Goal: Answer question/provide support

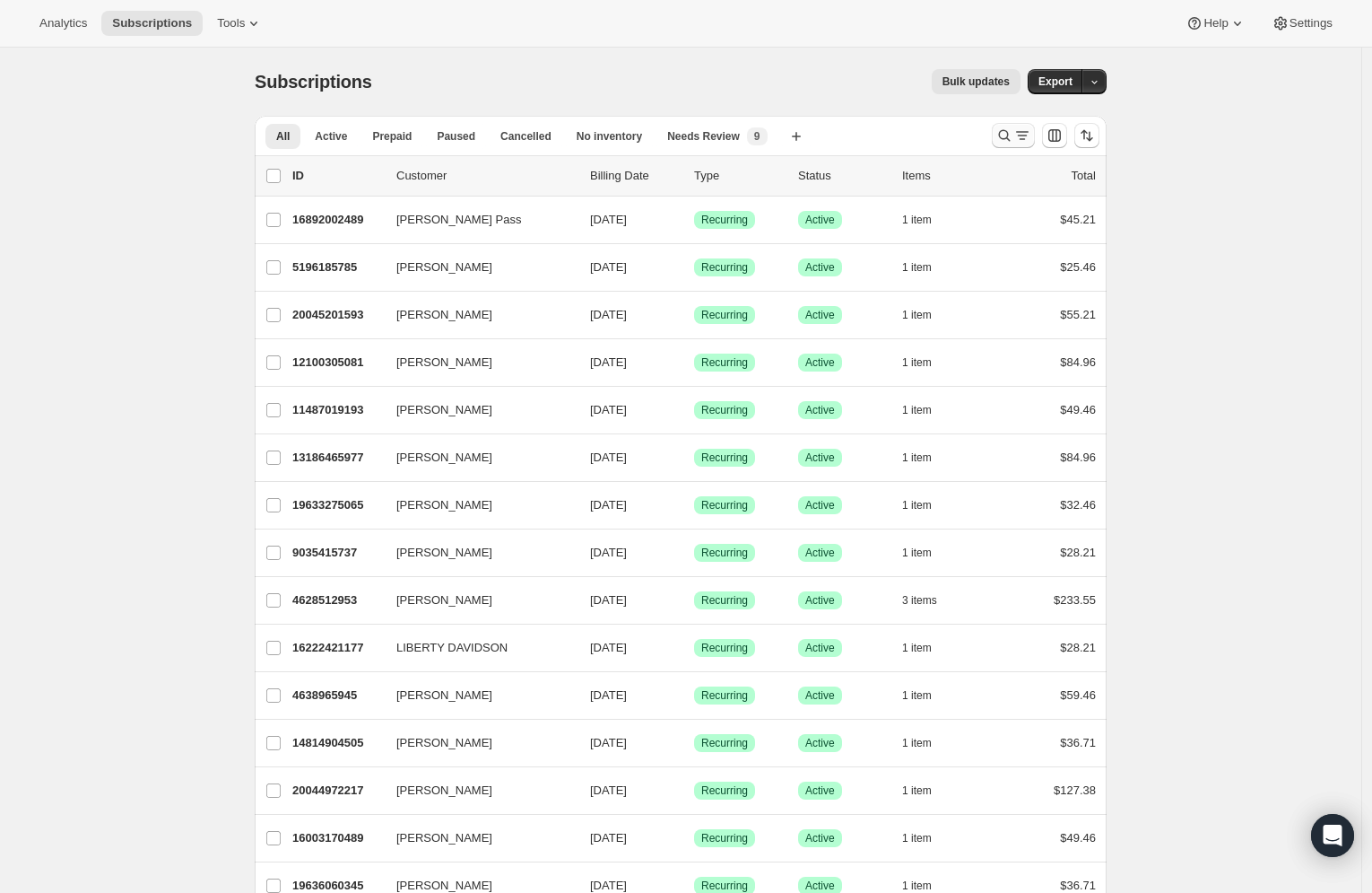
click at [1018, 133] on icon "Search and filter results" at bounding box center [1021, 135] width 18 height 18
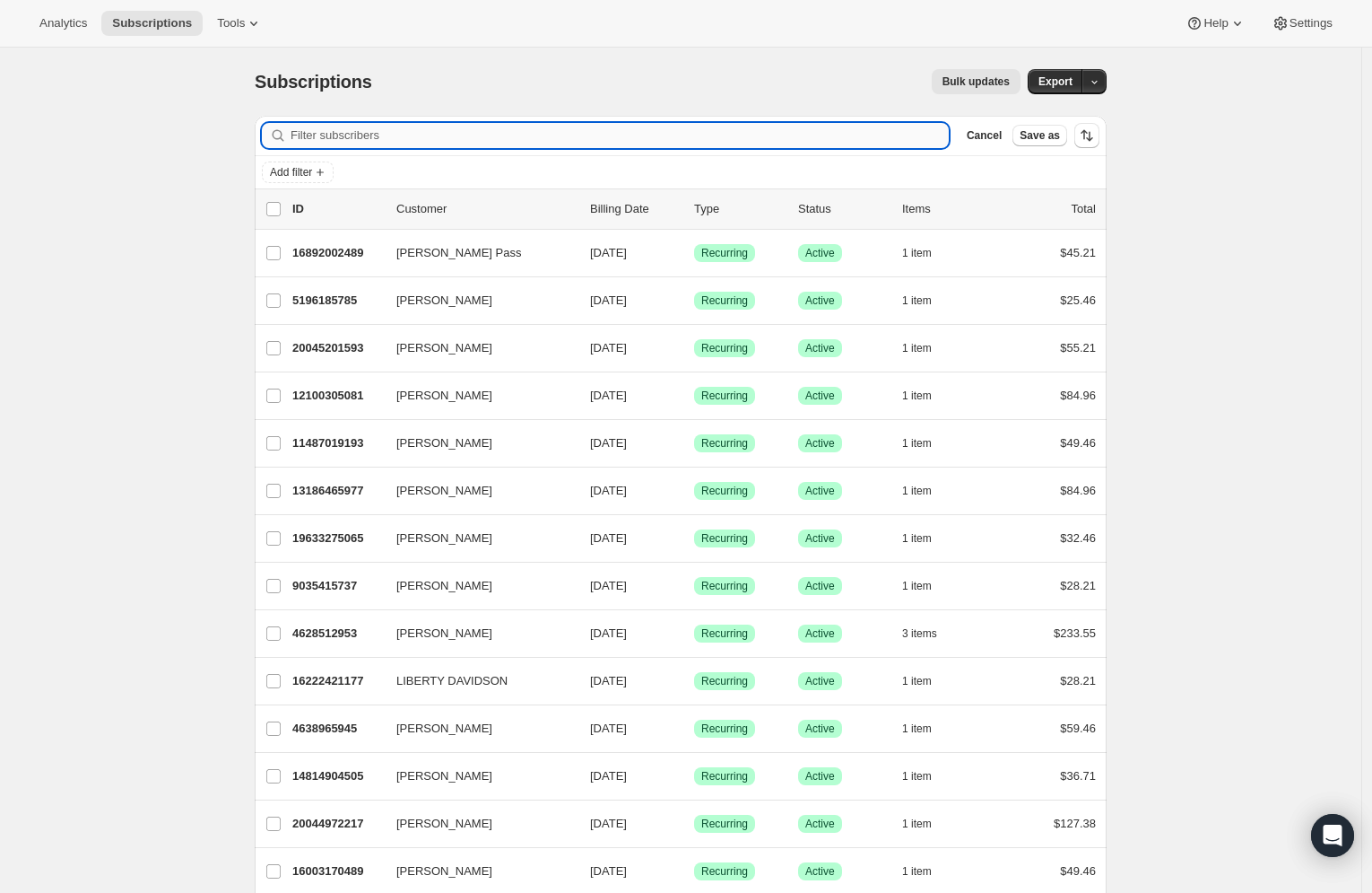
paste input "[EMAIL_ADDRESS][DOMAIN_NAME]"
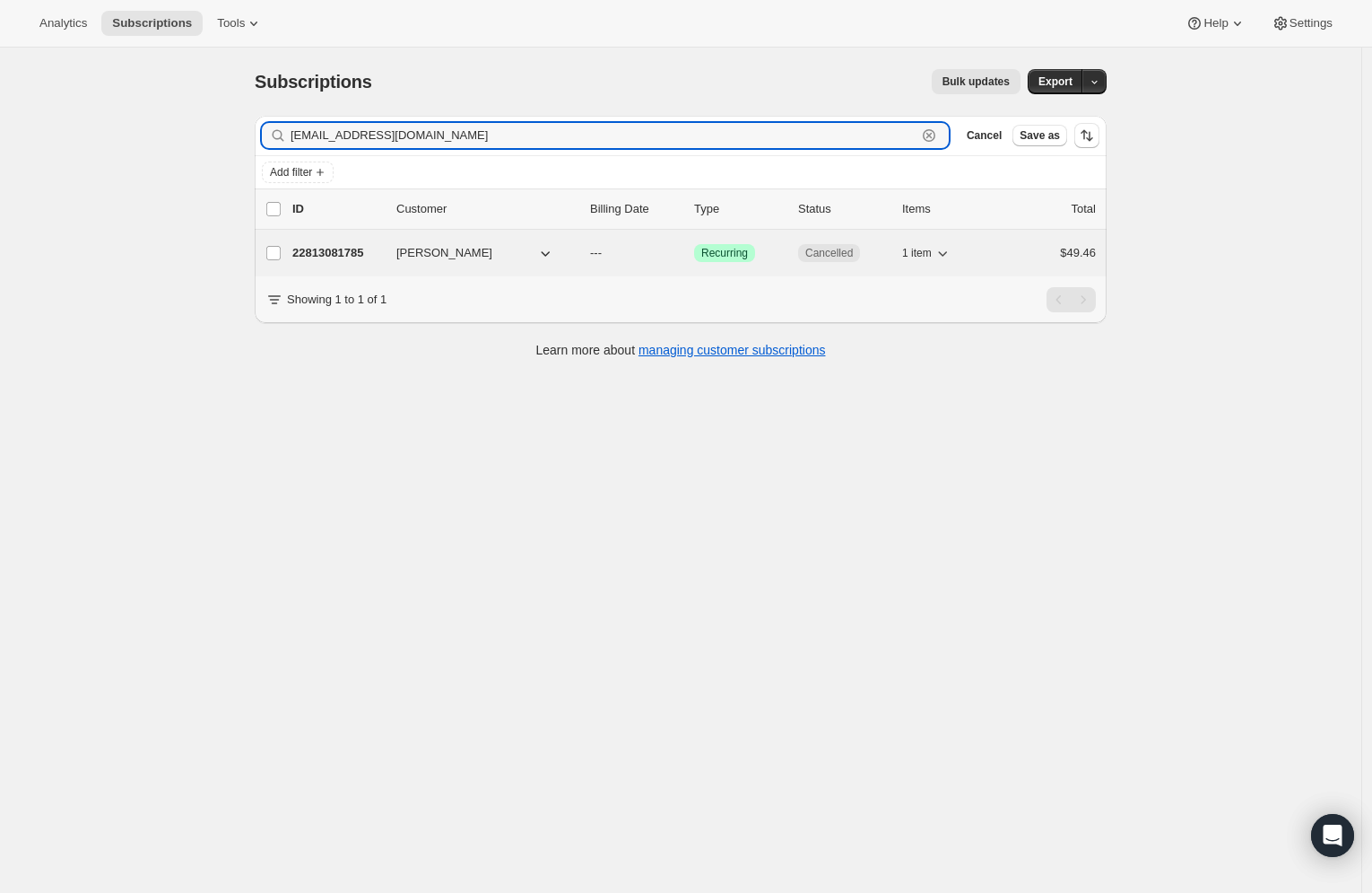
type input "[EMAIL_ADDRESS][DOMAIN_NAME]"
click at [353, 252] on p "22813081785" at bounding box center [336, 253] width 89 height 18
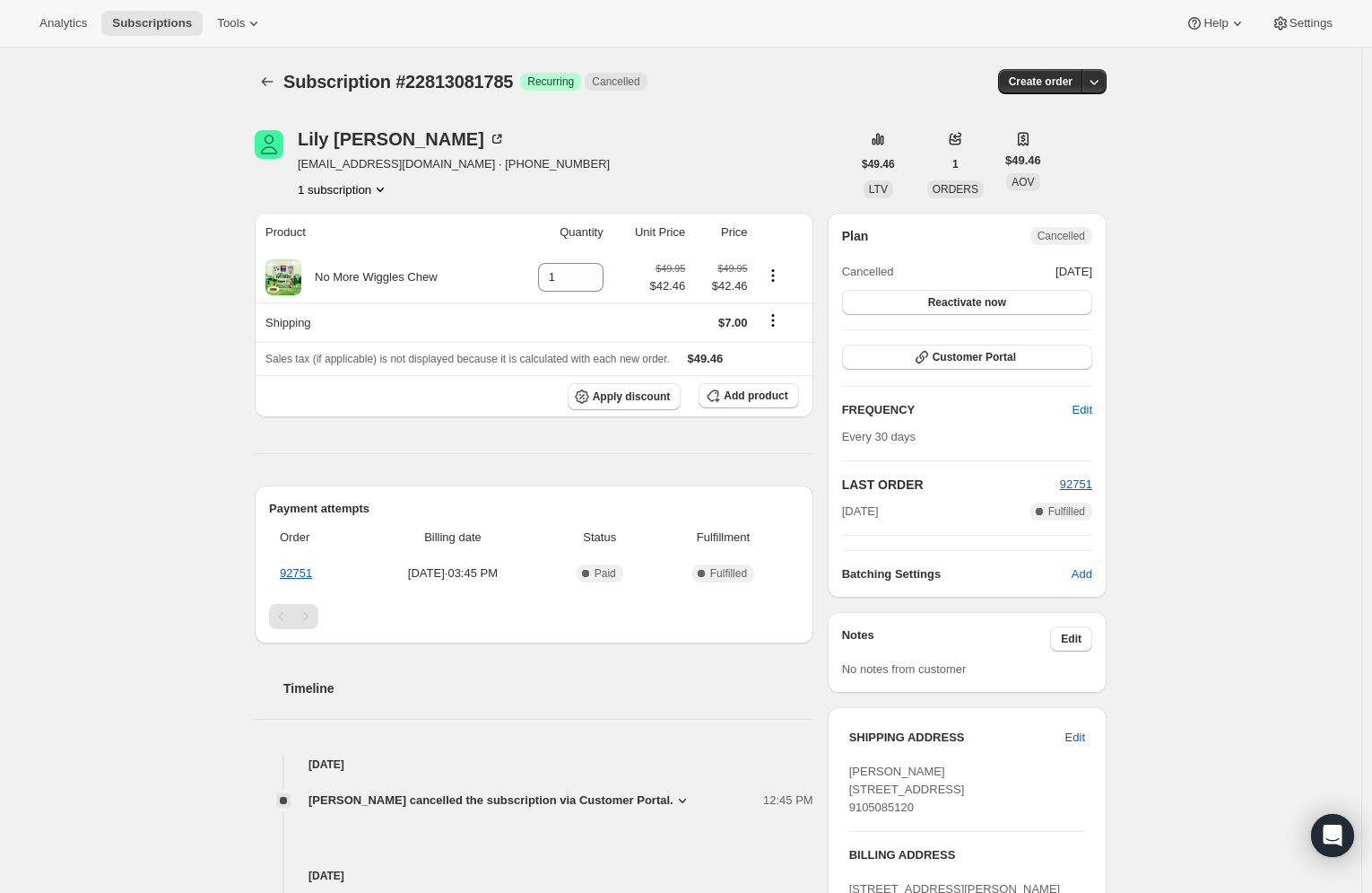
click at [674, 803] on icon at bounding box center [682, 800] width 18 height 18
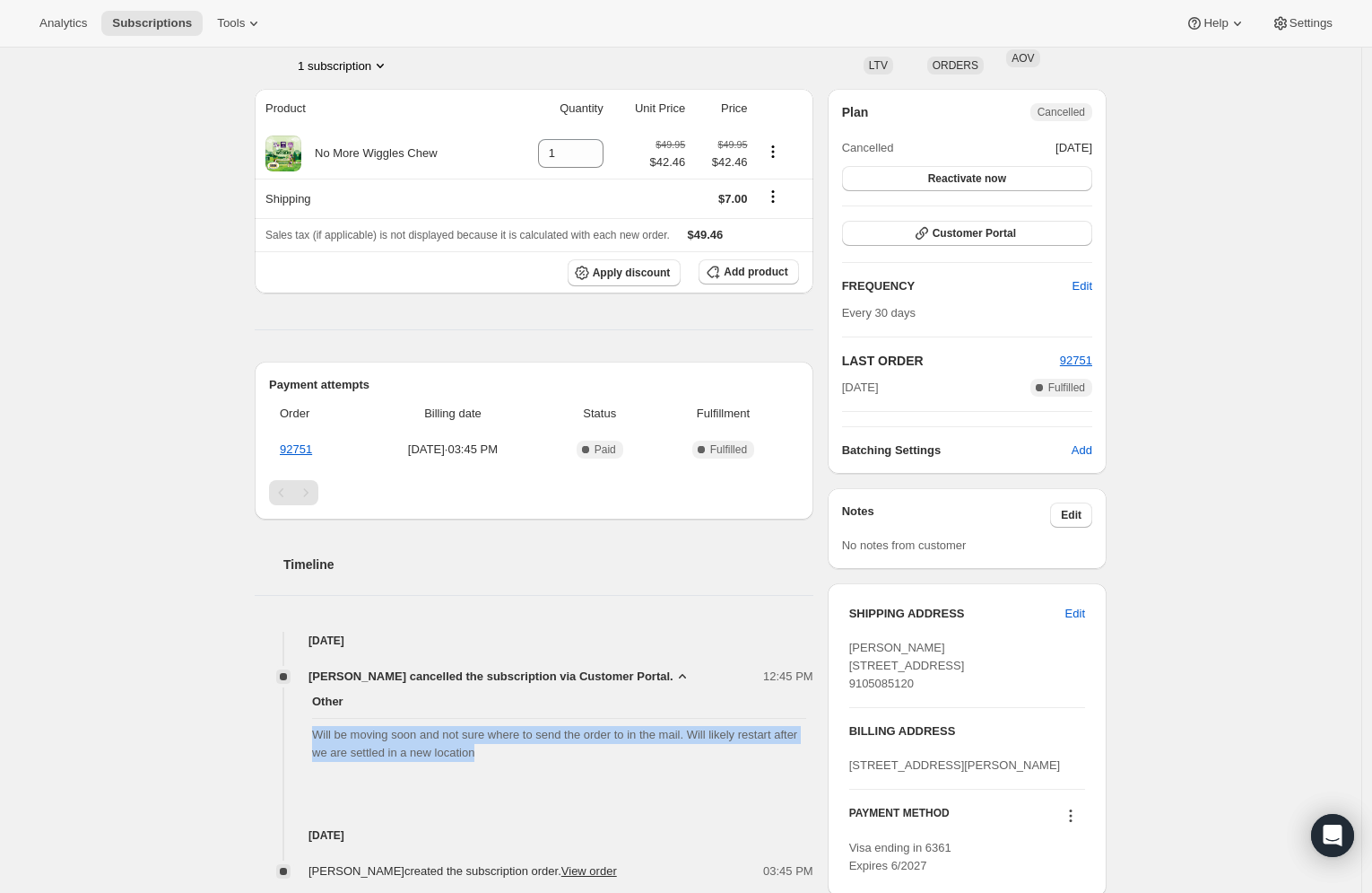
drag, startPoint x: 583, startPoint y: 760, endPoint x: 320, endPoint y: 723, distance: 265.6
click at [320, 723] on div "Other Will be moving soon and not sure where to send the order to in the mail. …" at bounding box center [534, 727] width 559 height 84
copy span "Will be moving soon and not sure where to send the order to in the mail. Will l…"
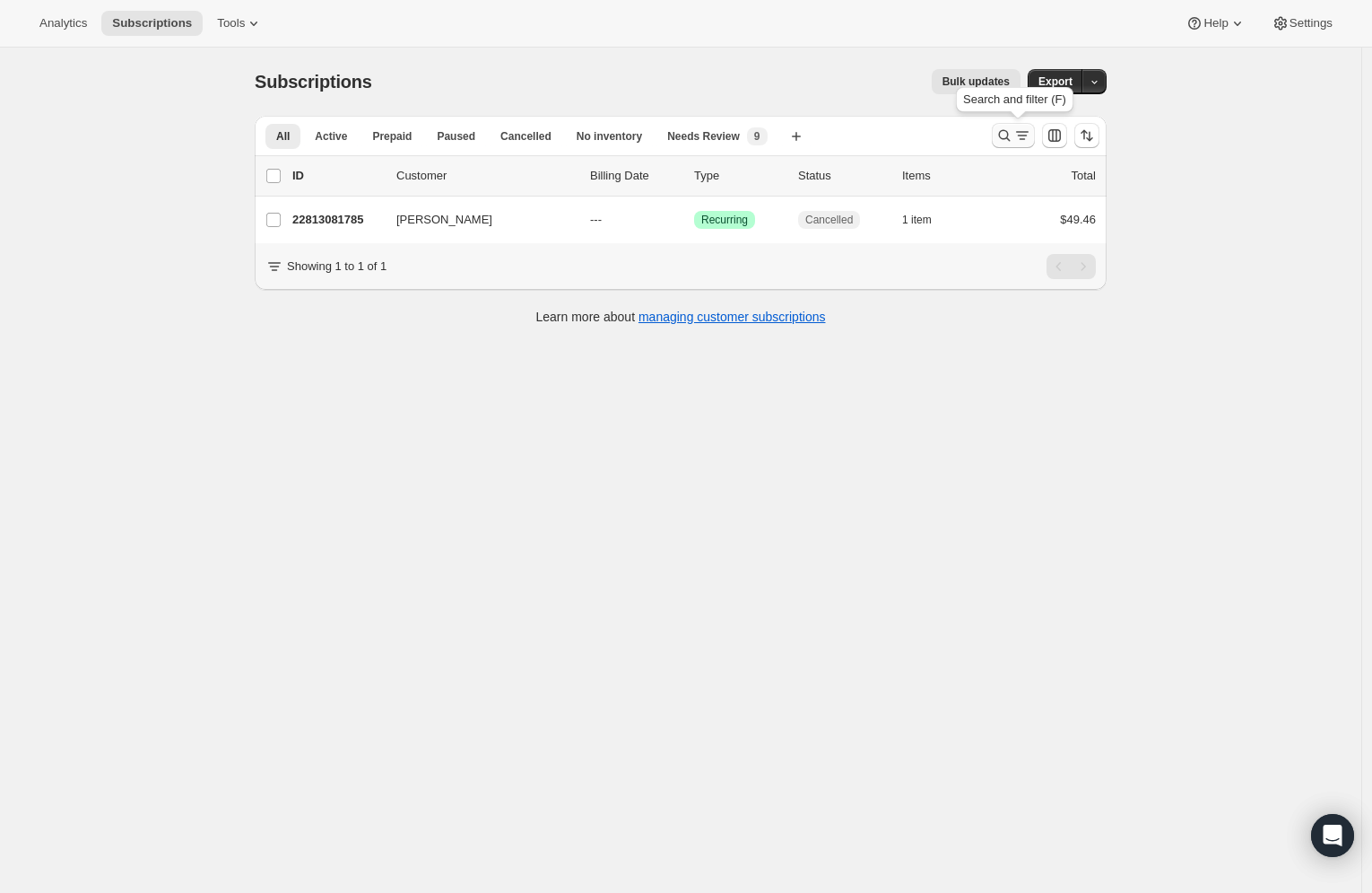
click at [1019, 128] on icon "Search and filter results" at bounding box center [1021, 135] width 18 height 18
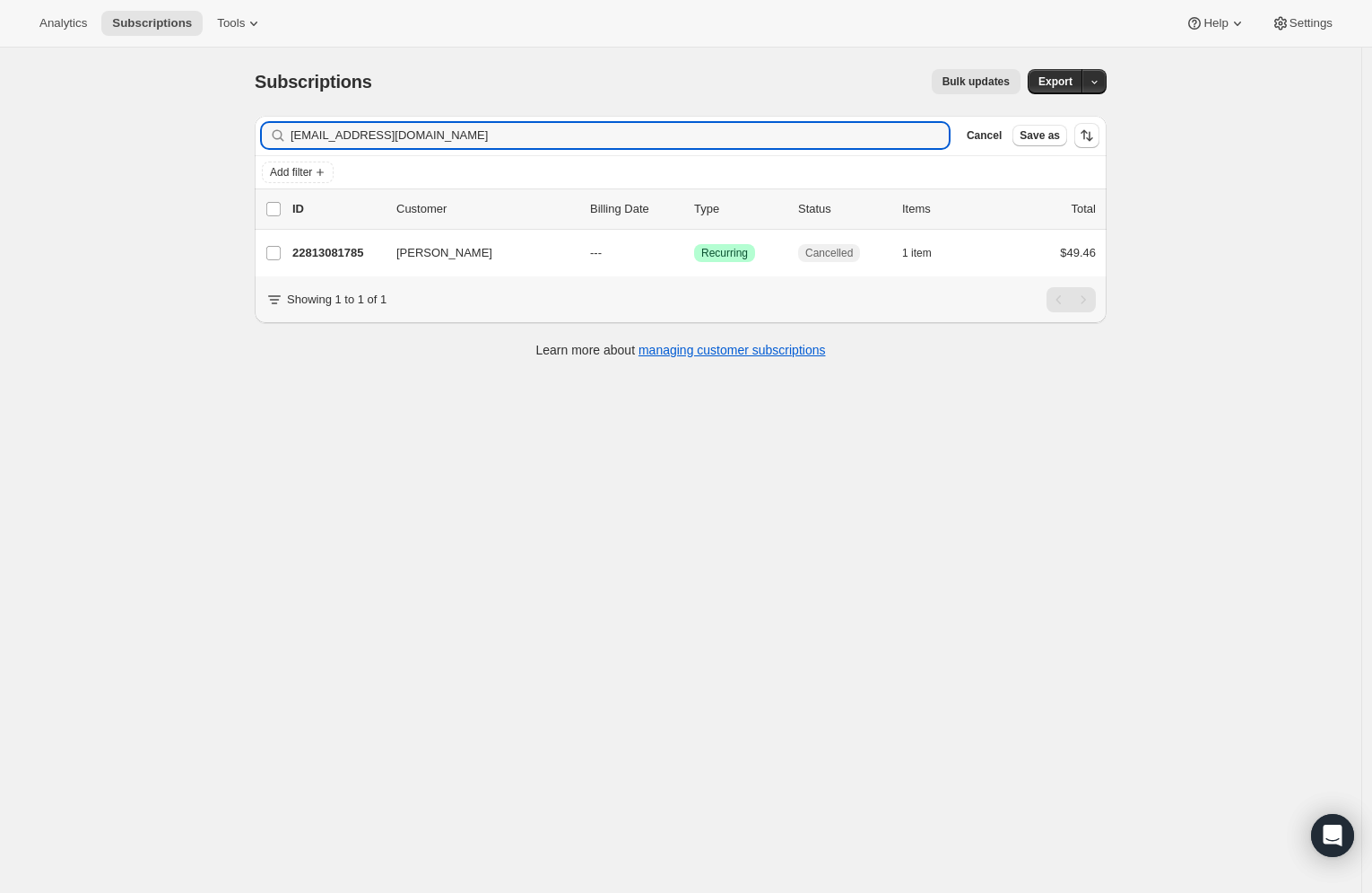
drag, startPoint x: 467, startPoint y: 140, endPoint x: 267, endPoint y: 128, distance: 200.4
click at [268, 126] on div "[EMAIL_ADDRESS][DOMAIN_NAME] Clear" at bounding box center [605, 135] width 687 height 25
type input "[EMAIL_ADDRESS][DOMAIN_NAME]"
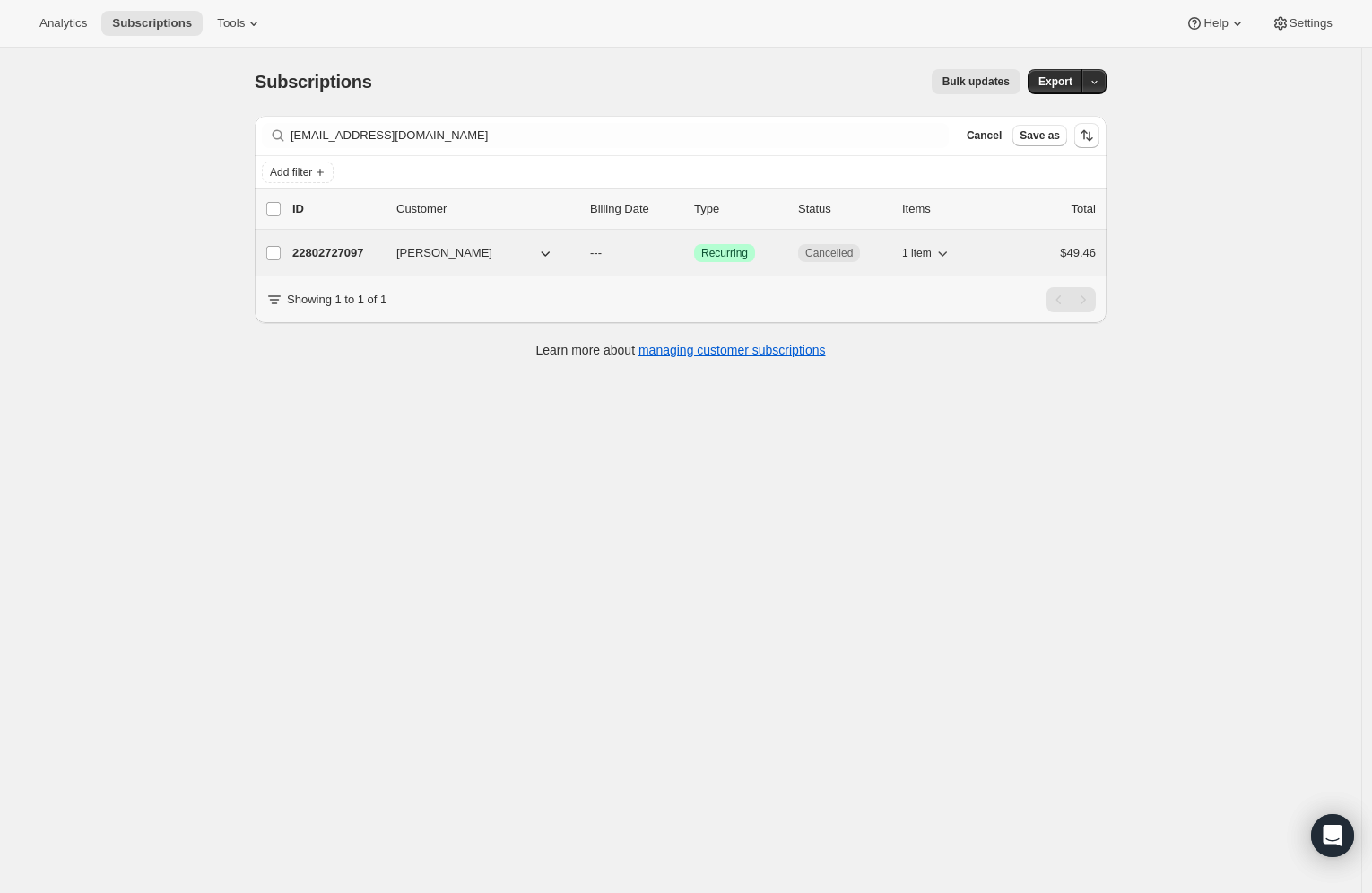
click at [359, 249] on p "22802727097" at bounding box center [336, 253] width 89 height 18
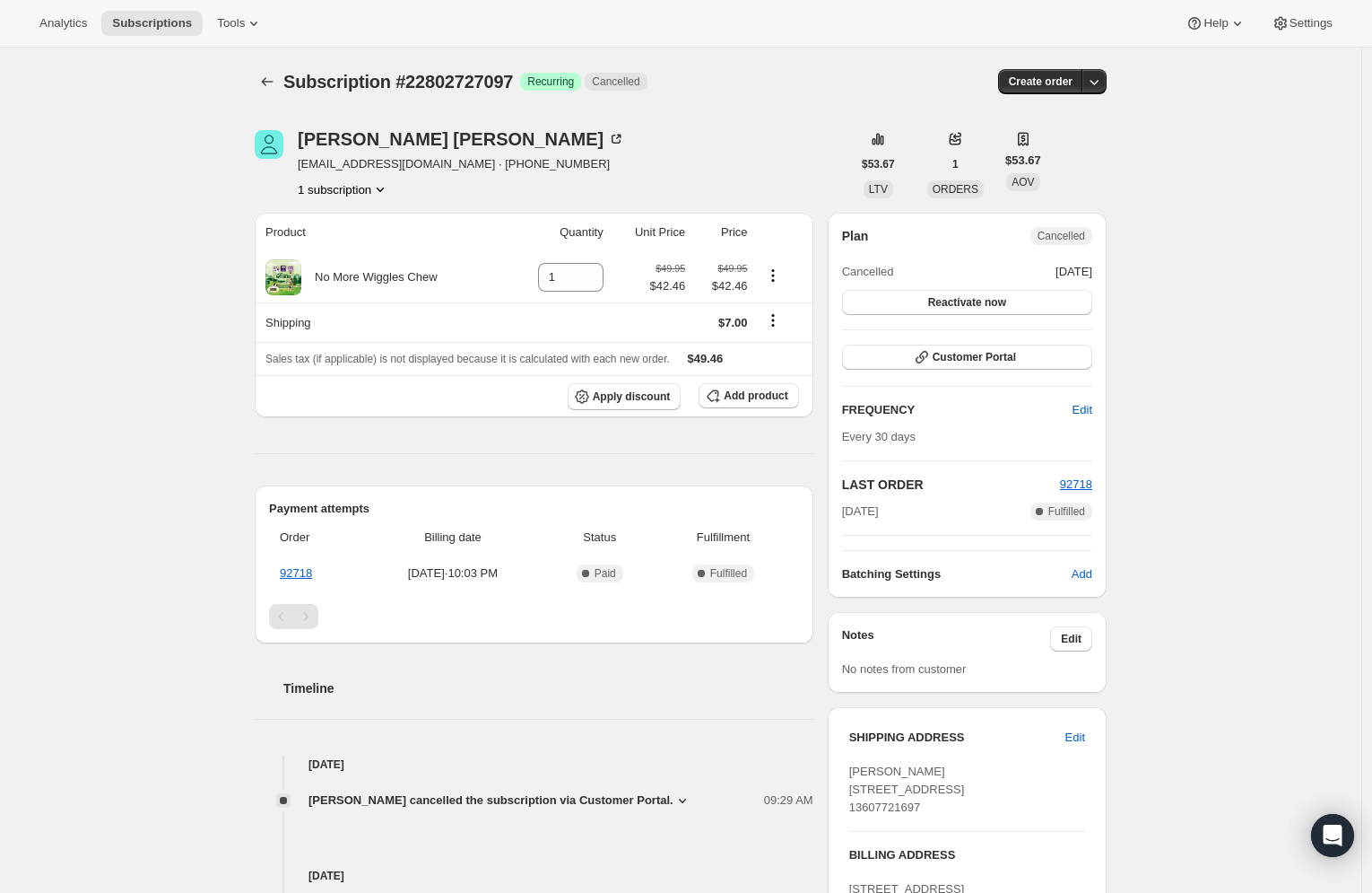
click at [543, 810] on div "[DATE] [PERSON_NAME] created the subscription order. View order 10:03 PM" at bounding box center [534, 865] width 559 height 111
click at [549, 795] on span "[PERSON_NAME] cancelled the subscription via Customer Portal." at bounding box center [491, 800] width 365 height 18
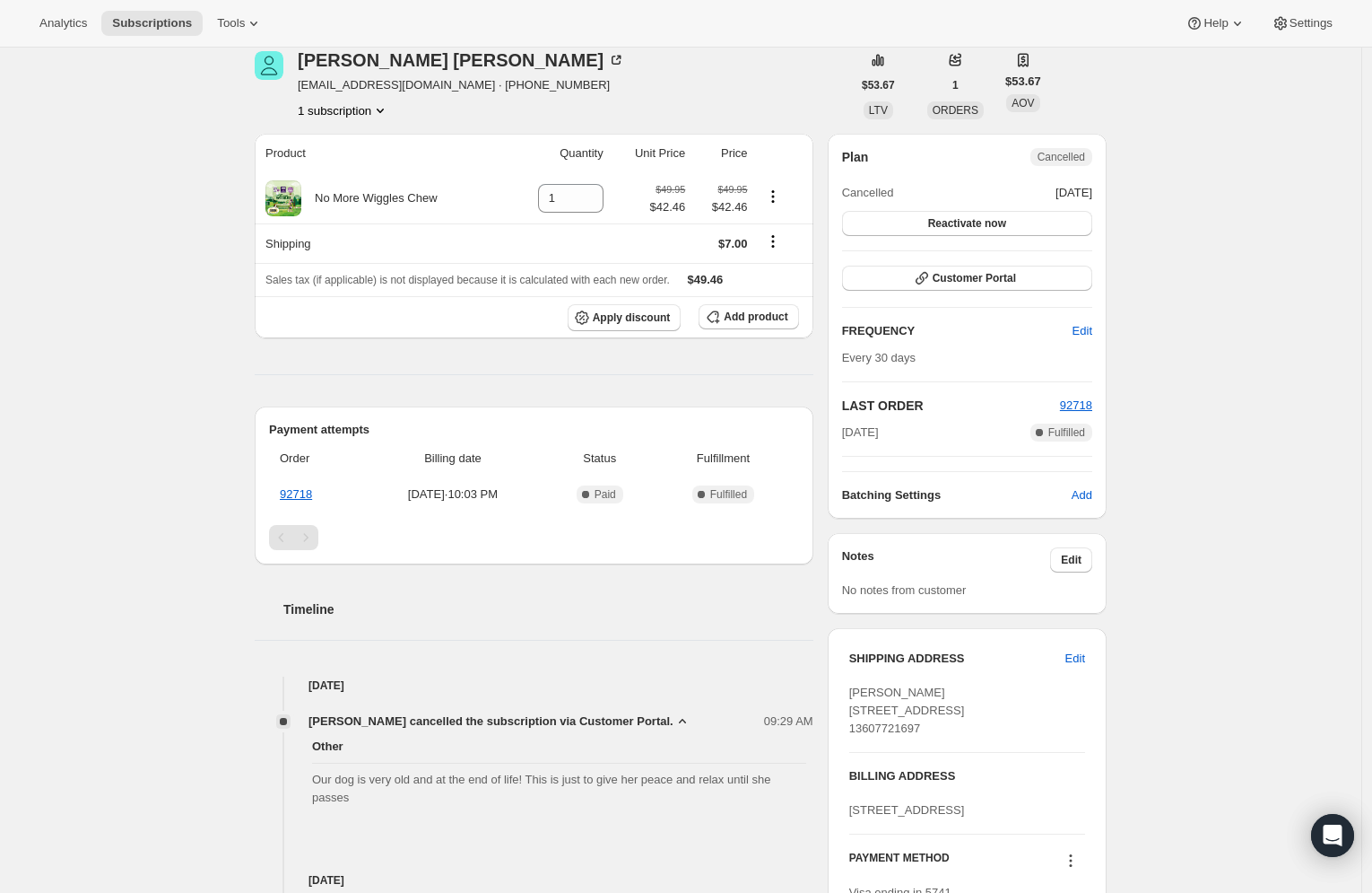
scroll to position [152, 0]
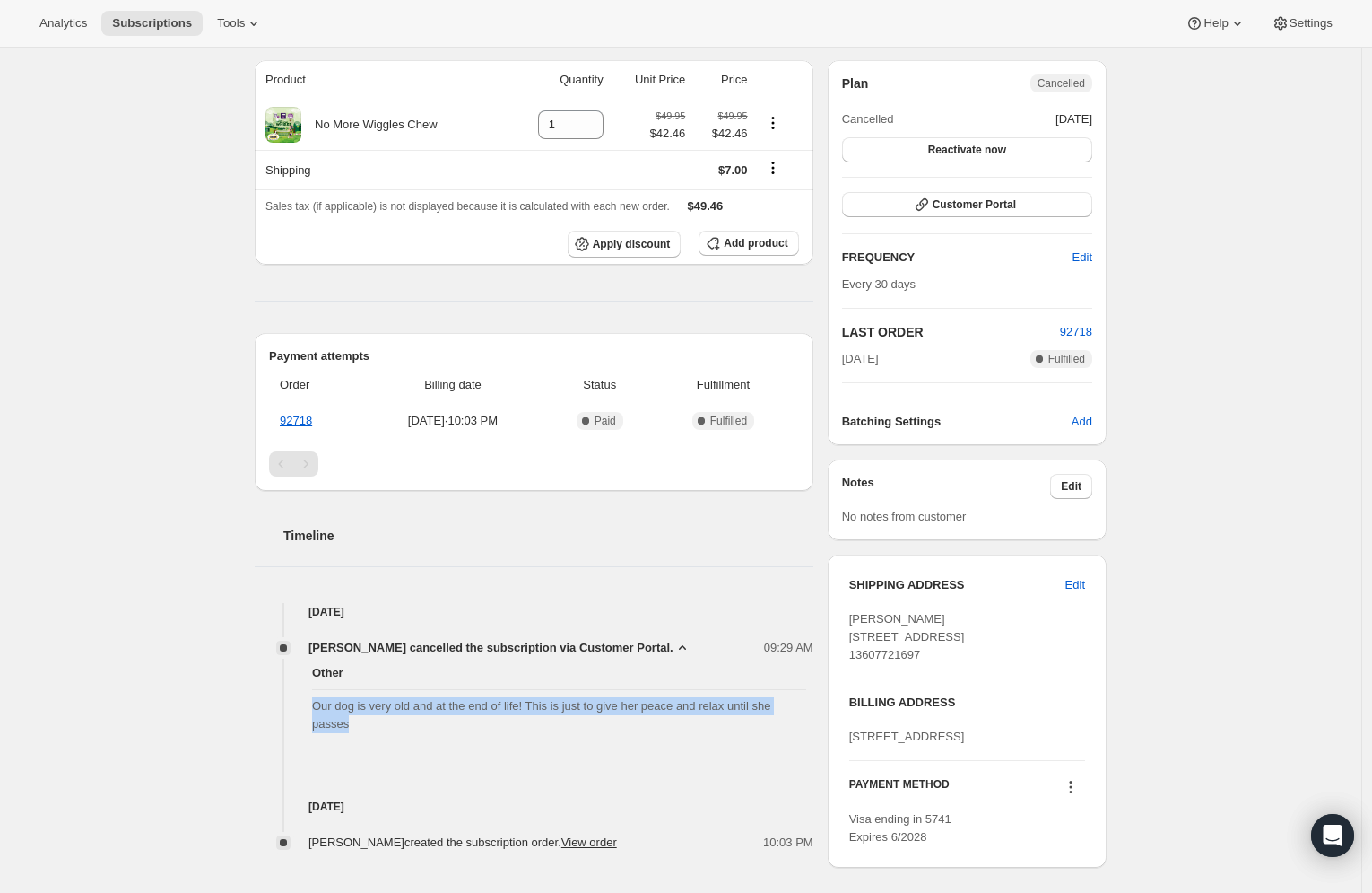
drag, startPoint x: 377, startPoint y: 717, endPoint x: 304, endPoint y: 710, distance: 73.3
click at [304, 710] on div "Other Our dog is very old and at the end of life! This is just to give her peac…" at bounding box center [534, 698] width 559 height 84
copy span "Our dog is very old and at the end of life! This is just to give her peace and …"
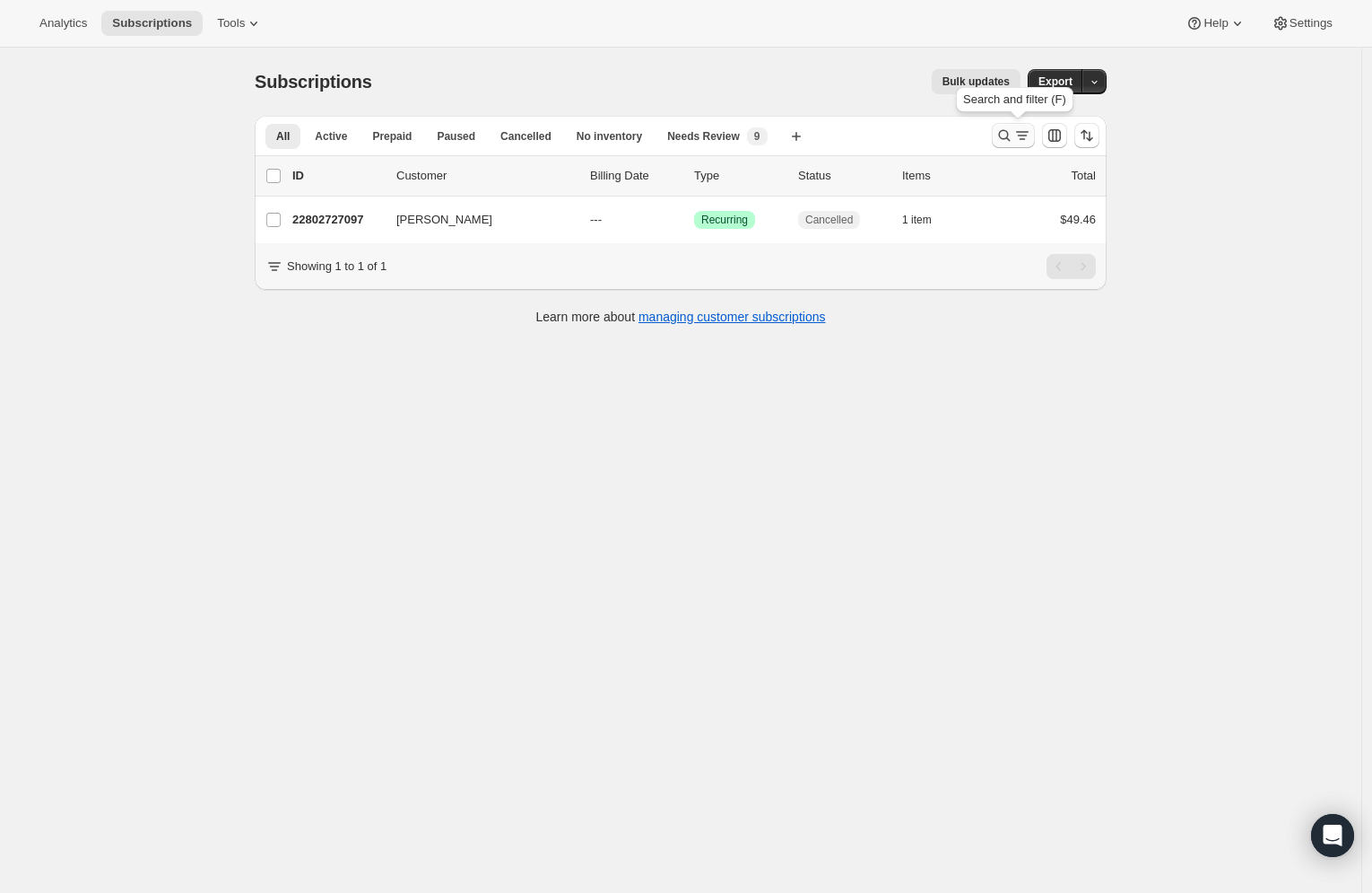
click at [1013, 134] on icon "Search and filter results" at bounding box center [1004, 135] width 18 height 18
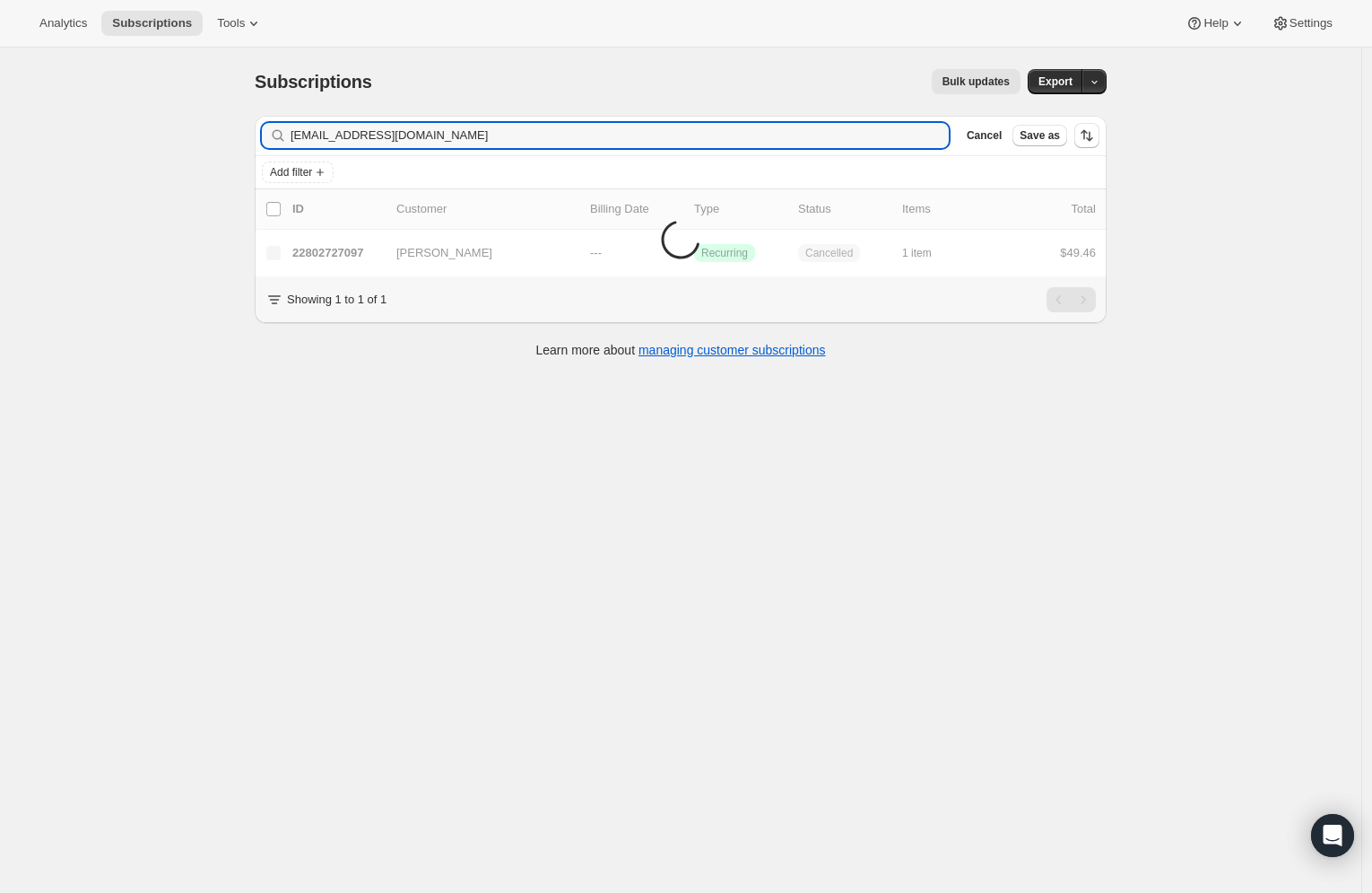
type input "[EMAIL_ADDRESS][DOMAIN_NAME]"
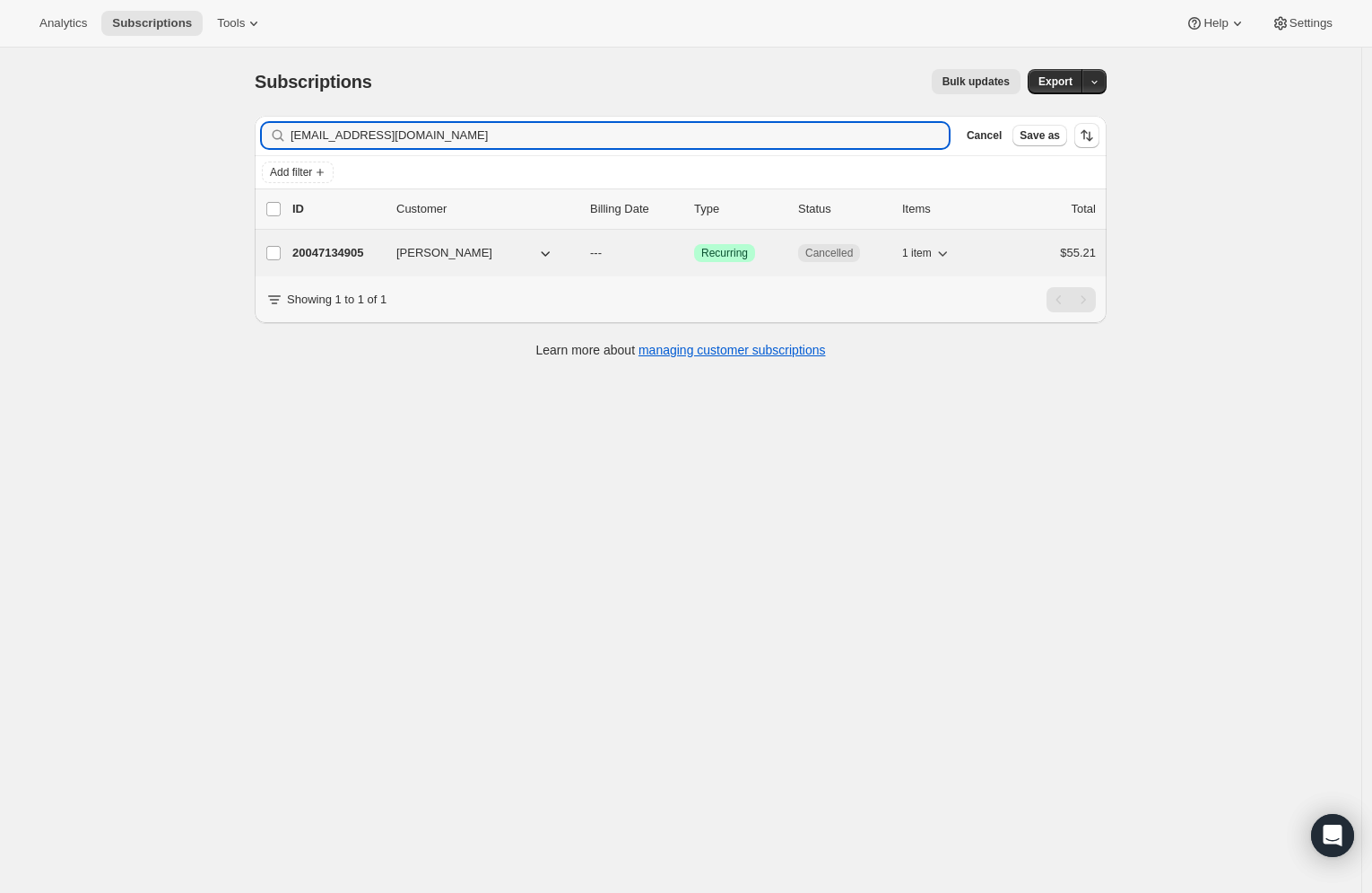
click at [339, 252] on p "20047134905" at bounding box center [336, 253] width 89 height 18
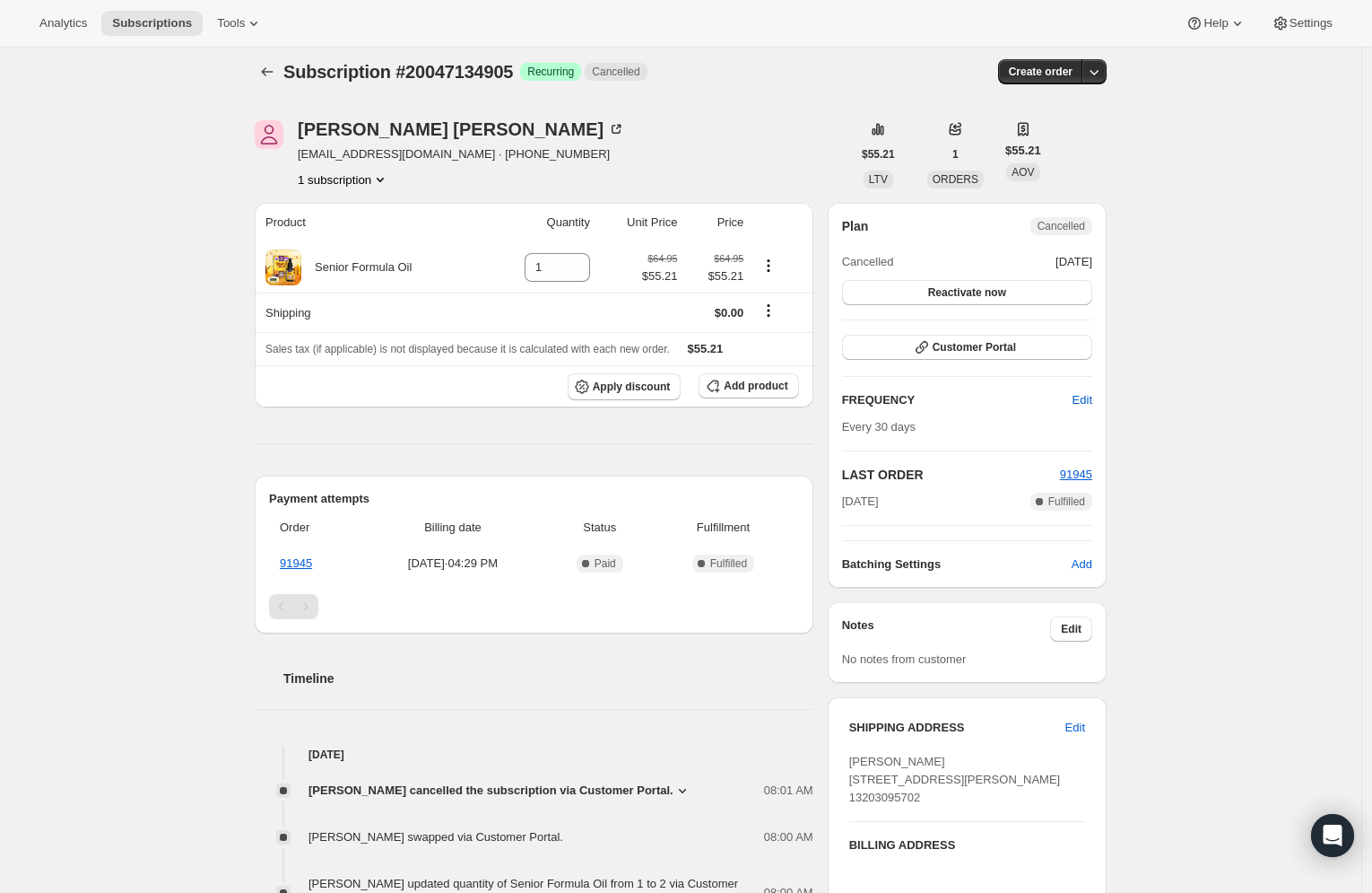
scroll to position [25, 0]
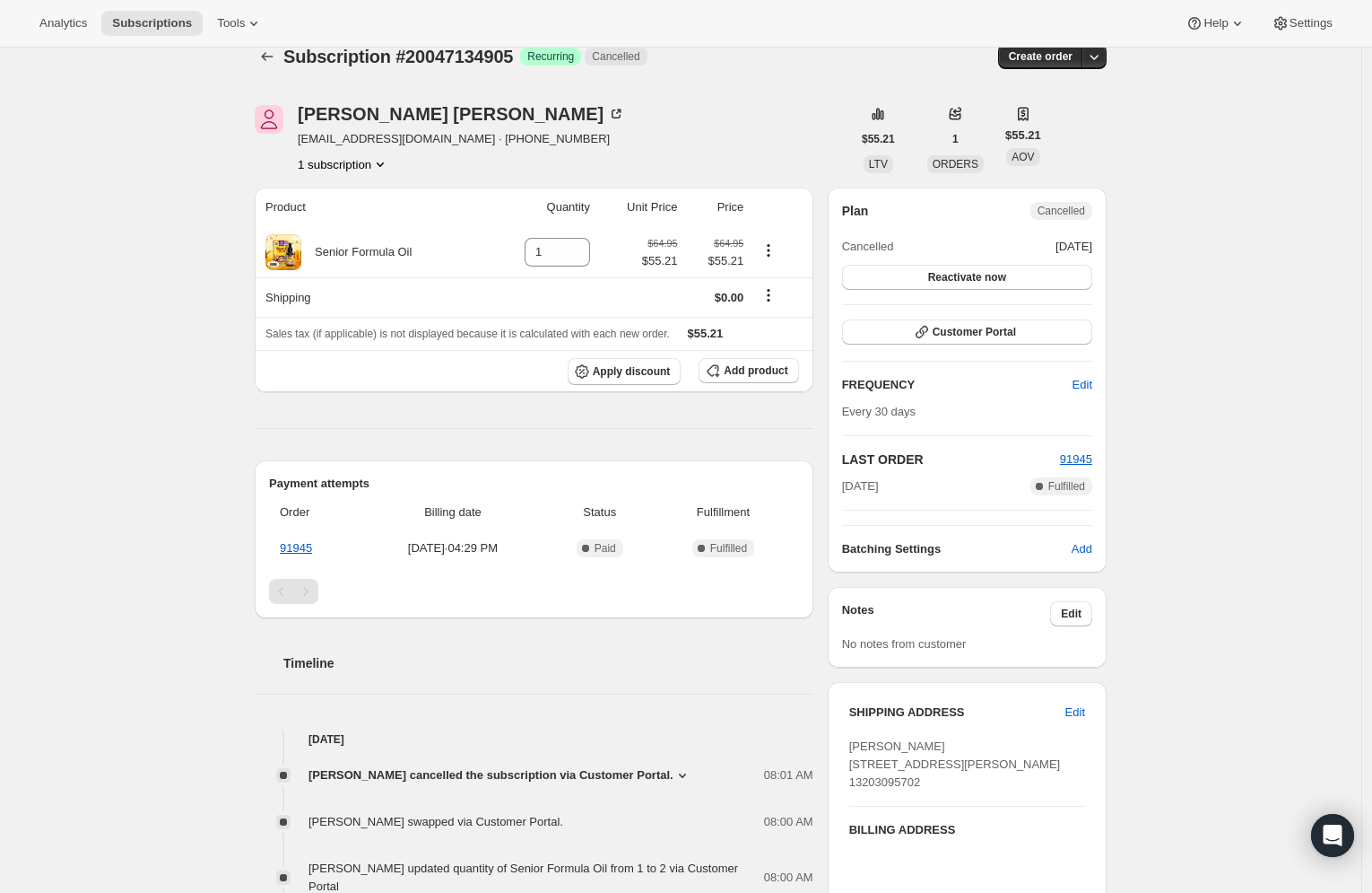
click at [544, 766] on span "[PERSON_NAME] cancelled the subscription via Customer Portal." at bounding box center [491, 775] width 365 height 18
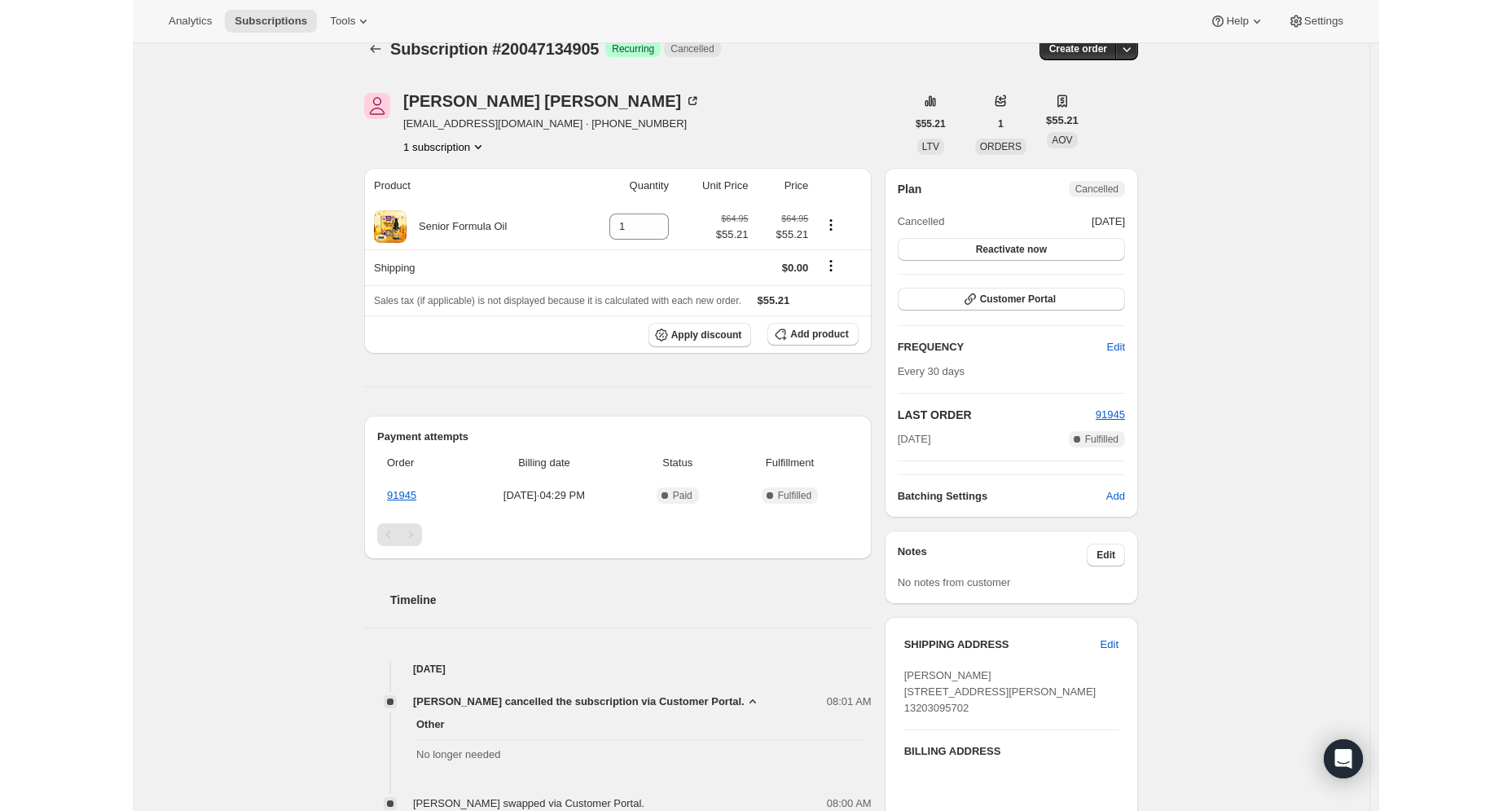
scroll to position [26, 0]
